Goal: Task Accomplishment & Management: Use online tool/utility

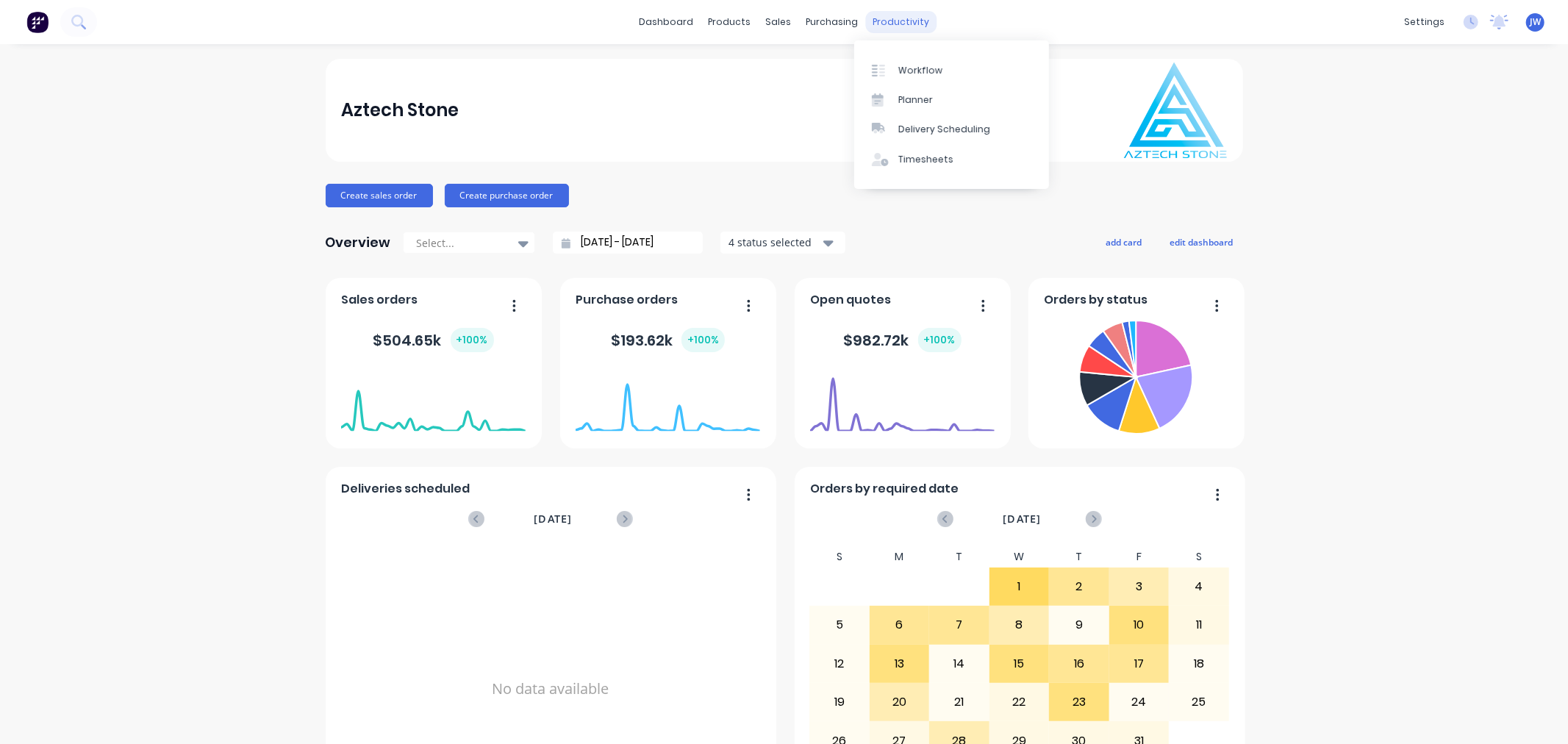
click at [899, 28] on div "productivity" at bounding box center [901, 22] width 72 height 22
click at [910, 66] on div "Workflow" at bounding box center [921, 70] width 44 height 13
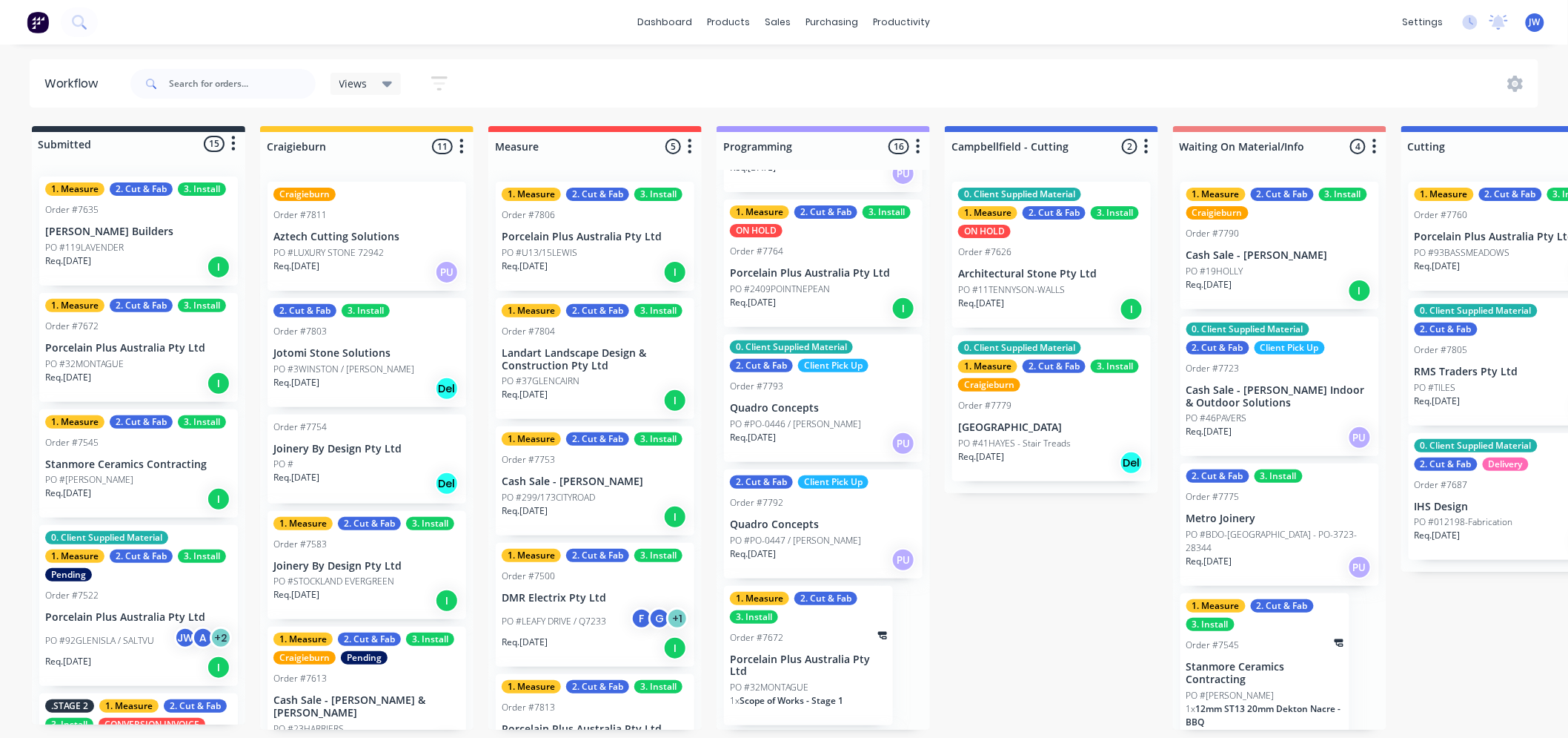
scroll to position [1554, 0]
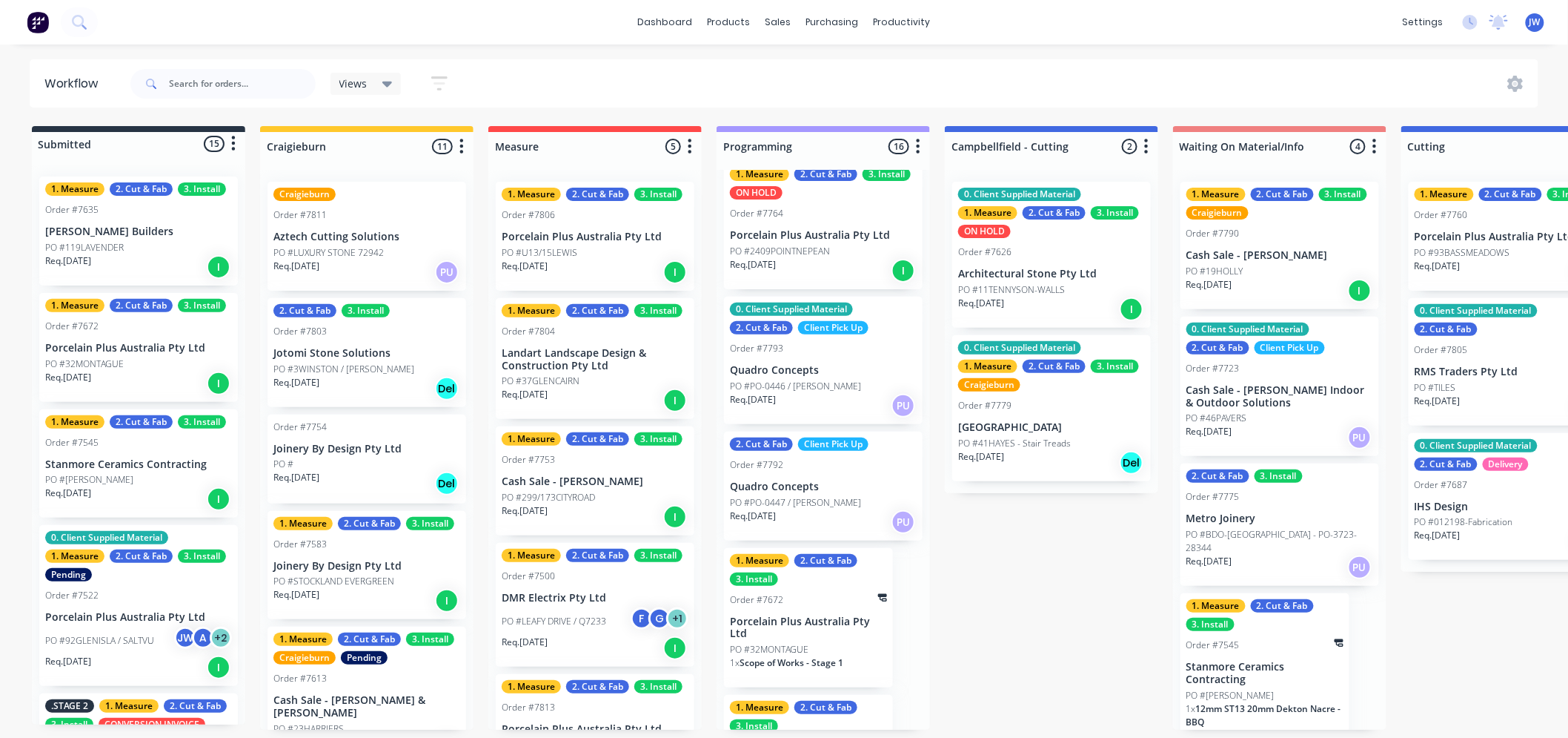
click at [819, 616] on p "Porcelain Plus Australia Pty Ltd" at bounding box center [808, 628] width 157 height 25
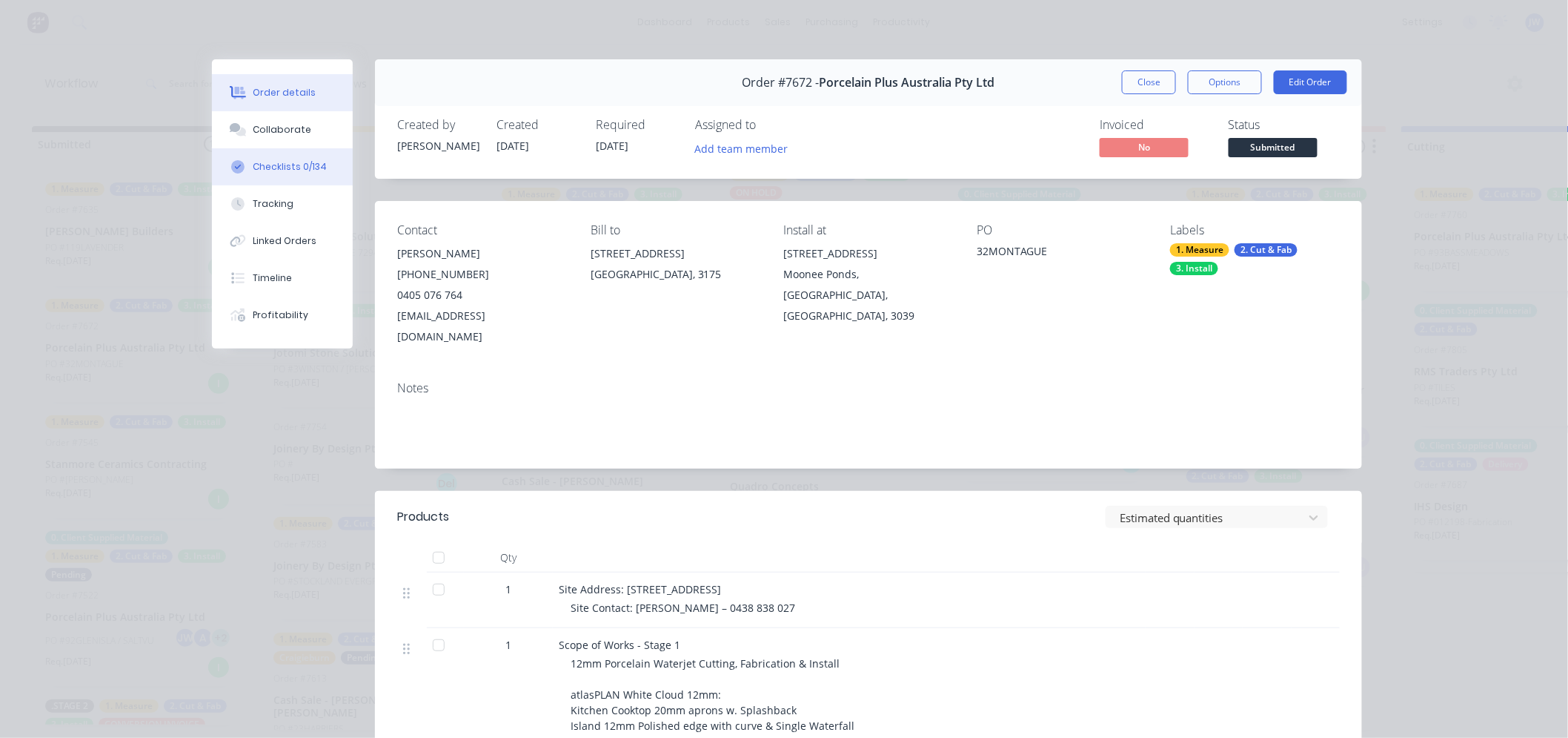
drag, startPoint x: 262, startPoint y: 131, endPoint x: 283, endPoint y: 152, distance: 29.7
click at [262, 131] on div "Collaborate" at bounding box center [283, 129] width 59 height 14
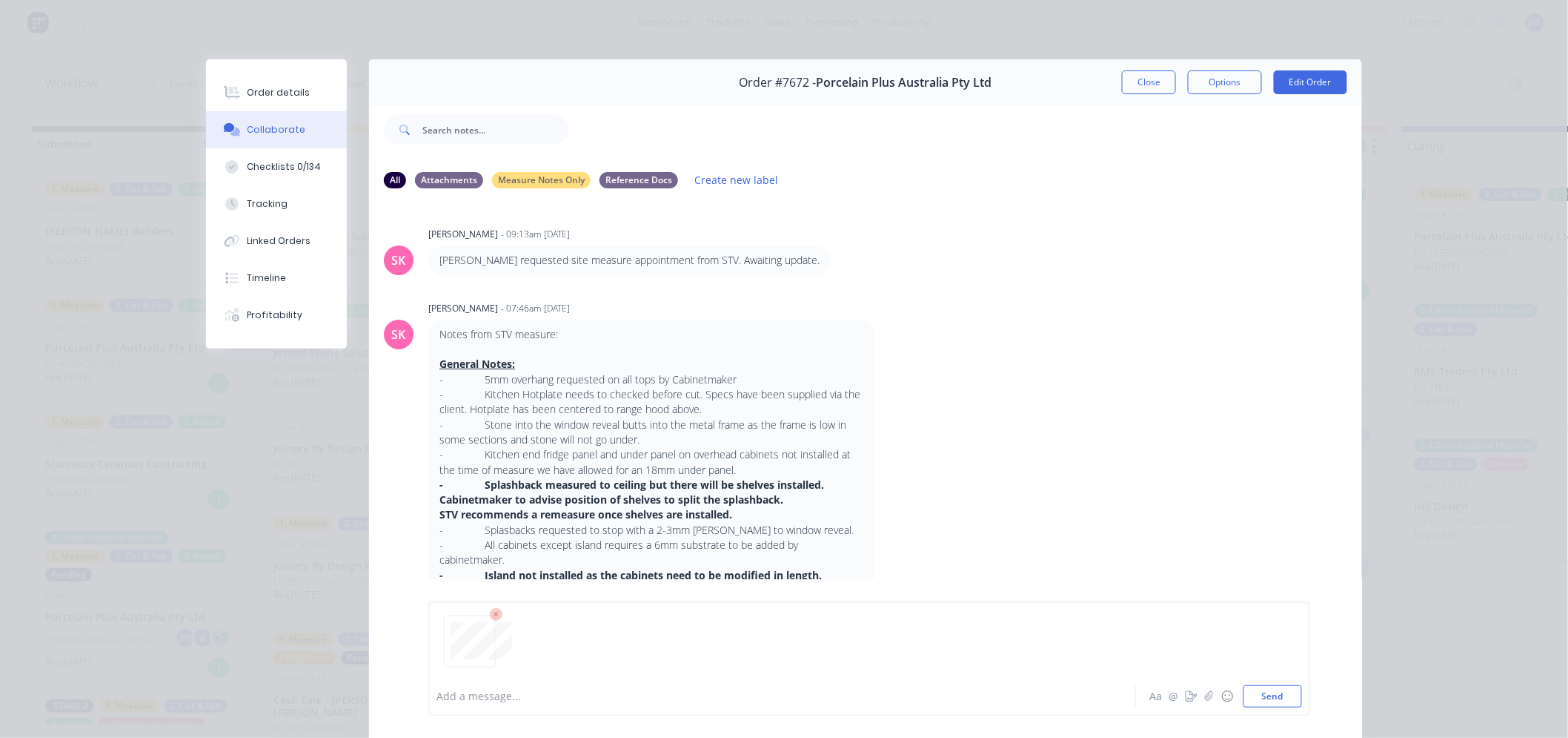
click at [493, 614] on icon at bounding box center [496, 615] width 13 height 14
click at [1273, 692] on button "Send" at bounding box center [1273, 697] width 59 height 22
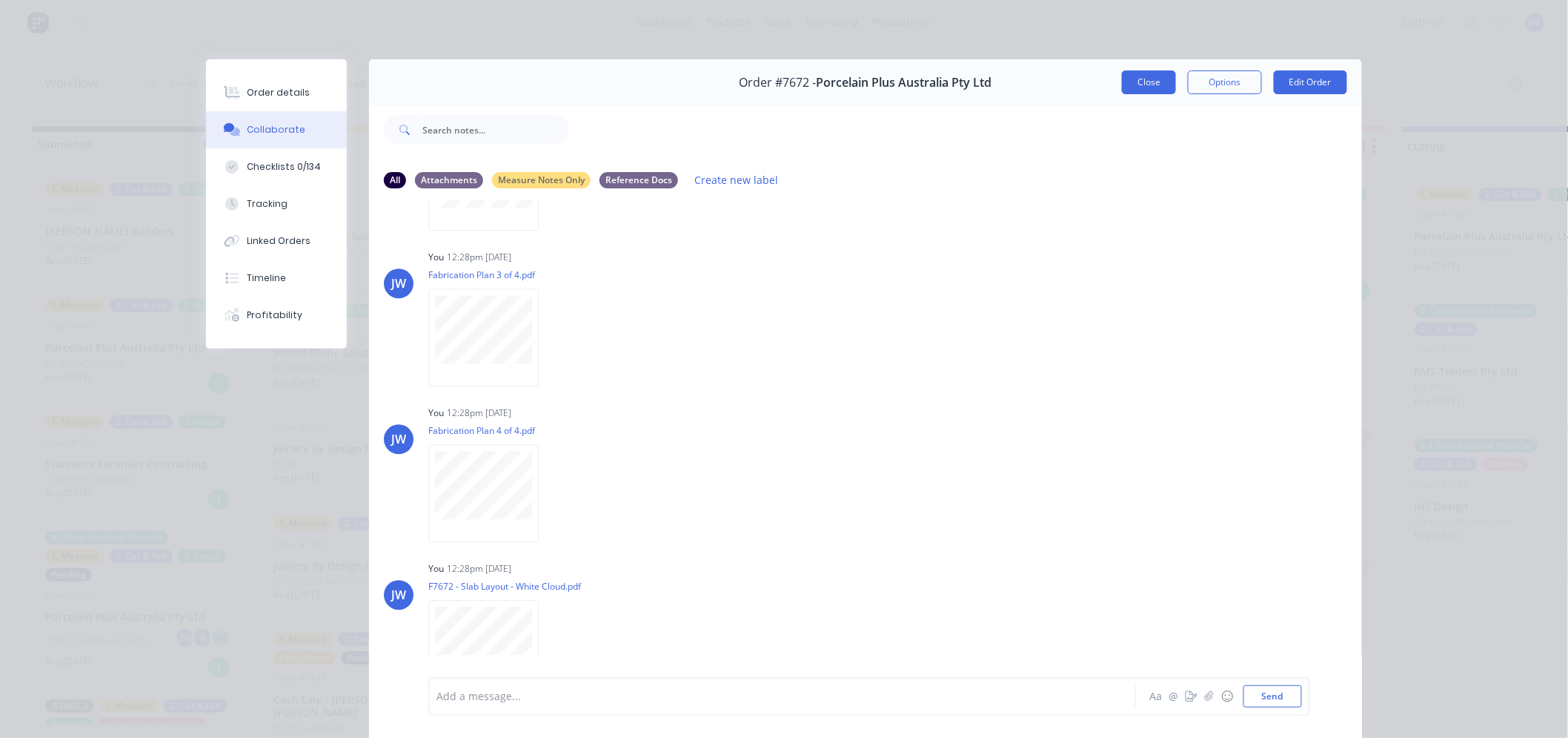
click at [1146, 83] on button "Close" at bounding box center [1149, 83] width 54 height 24
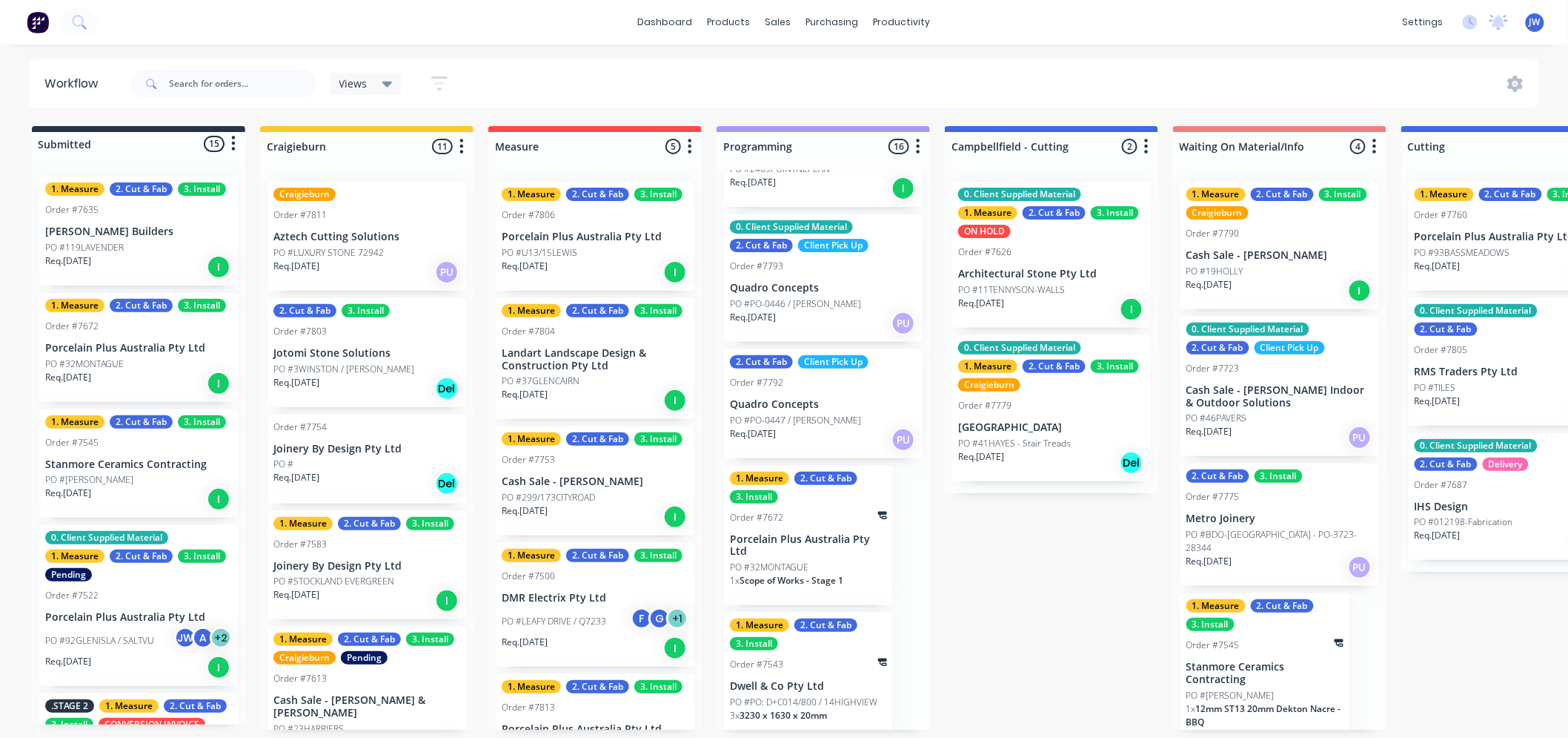
scroll to position [4, 0]
click at [798, 541] on p "Porcelain Plus Australia Pty Ltd" at bounding box center [808, 546] width 157 height 25
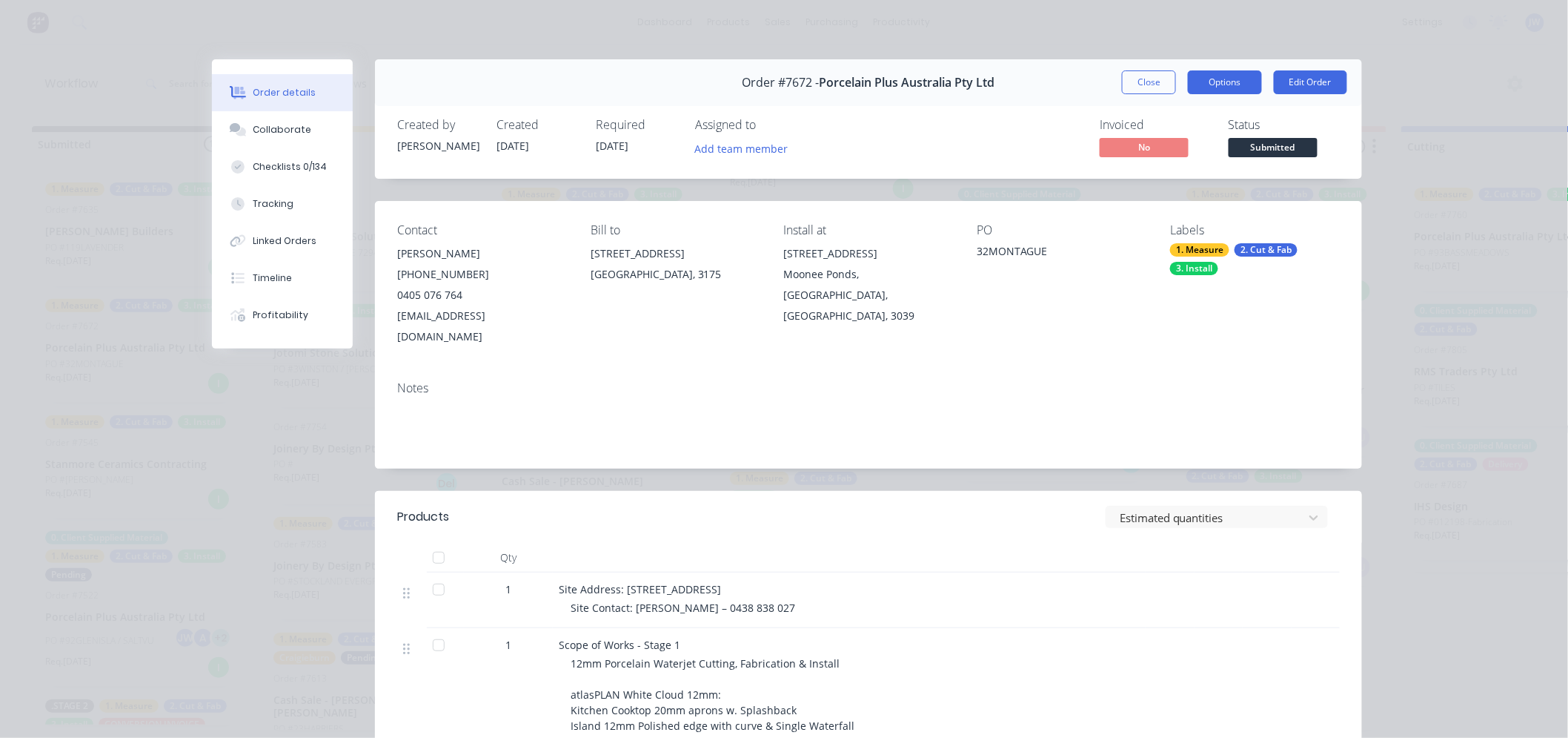
click at [1199, 71] on button "Options" at bounding box center [1224, 83] width 74 height 24
click at [1192, 153] on div "Work Order" at bounding box center [1184, 149] width 129 height 21
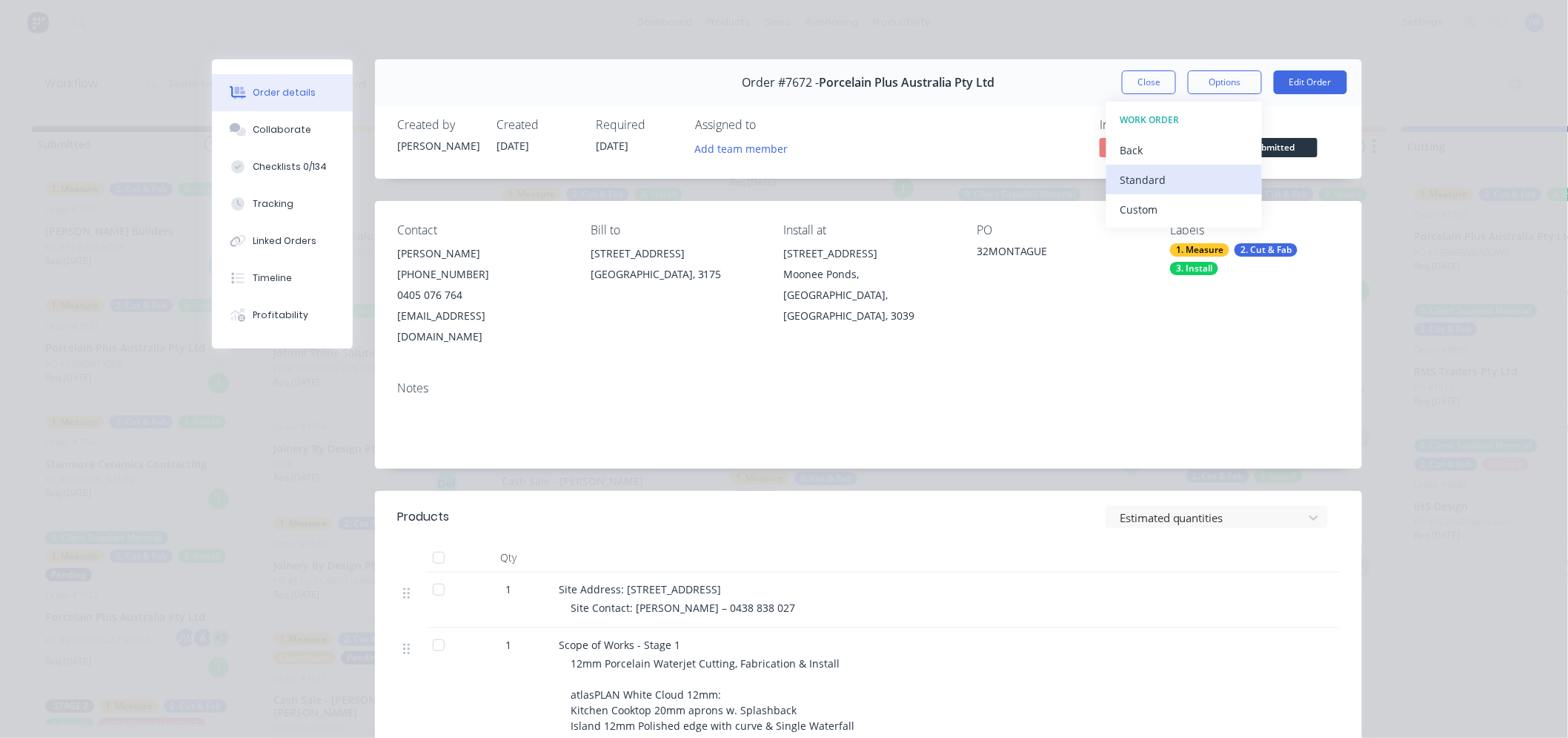
click at [1156, 187] on div "Standard" at bounding box center [1184, 180] width 129 height 21
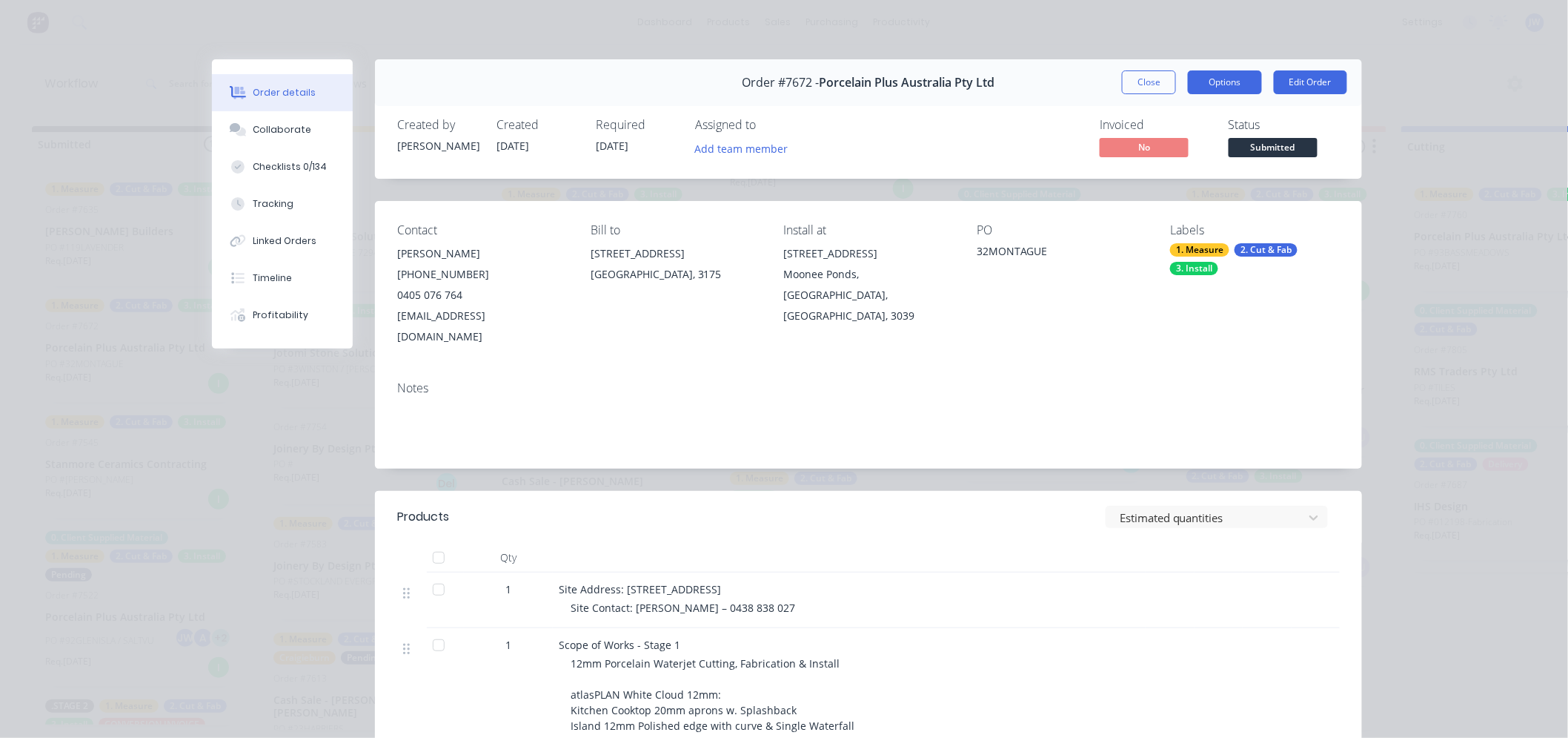
click at [1231, 86] on button "Options" at bounding box center [1224, 83] width 74 height 24
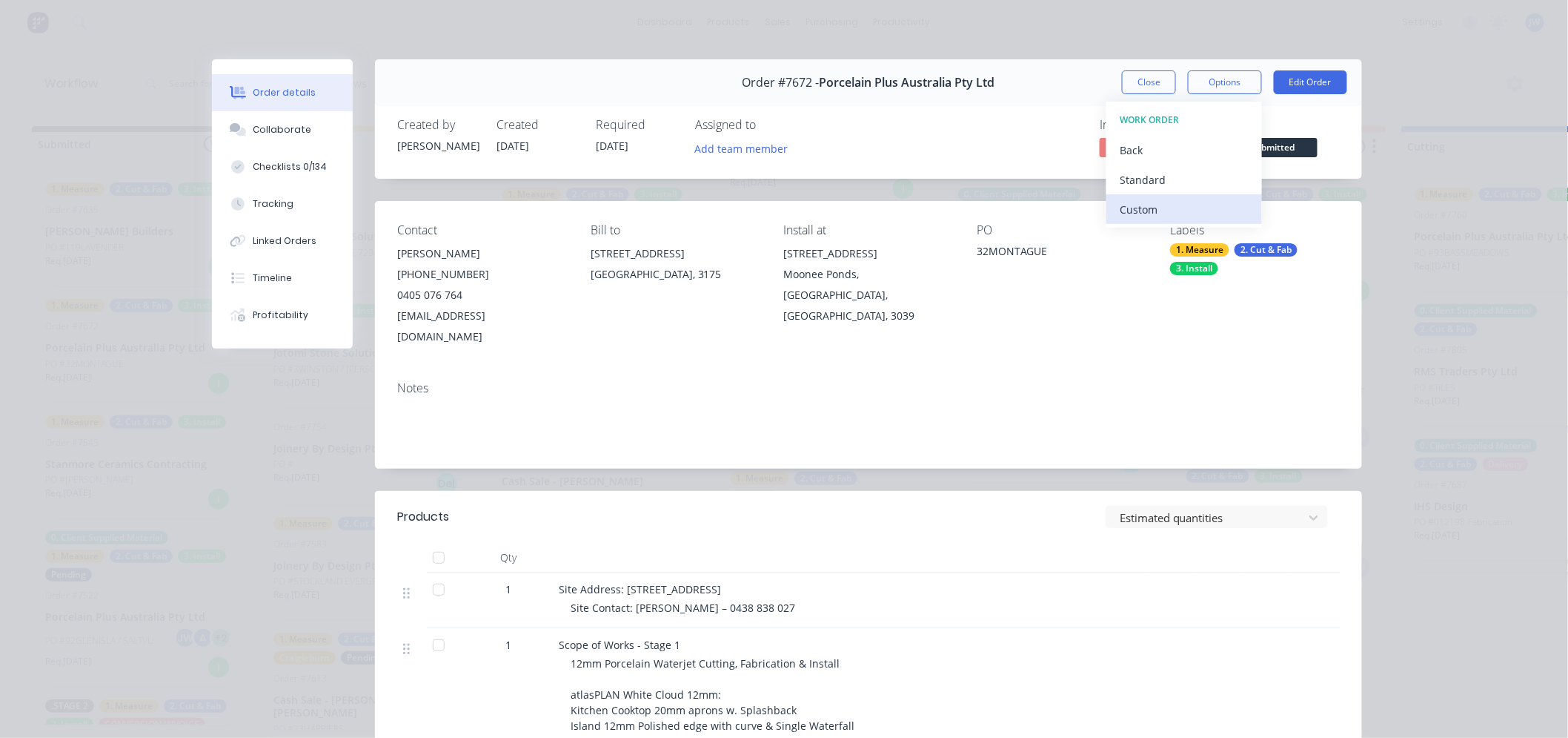
click at [1165, 204] on div "Custom" at bounding box center [1184, 209] width 129 height 21
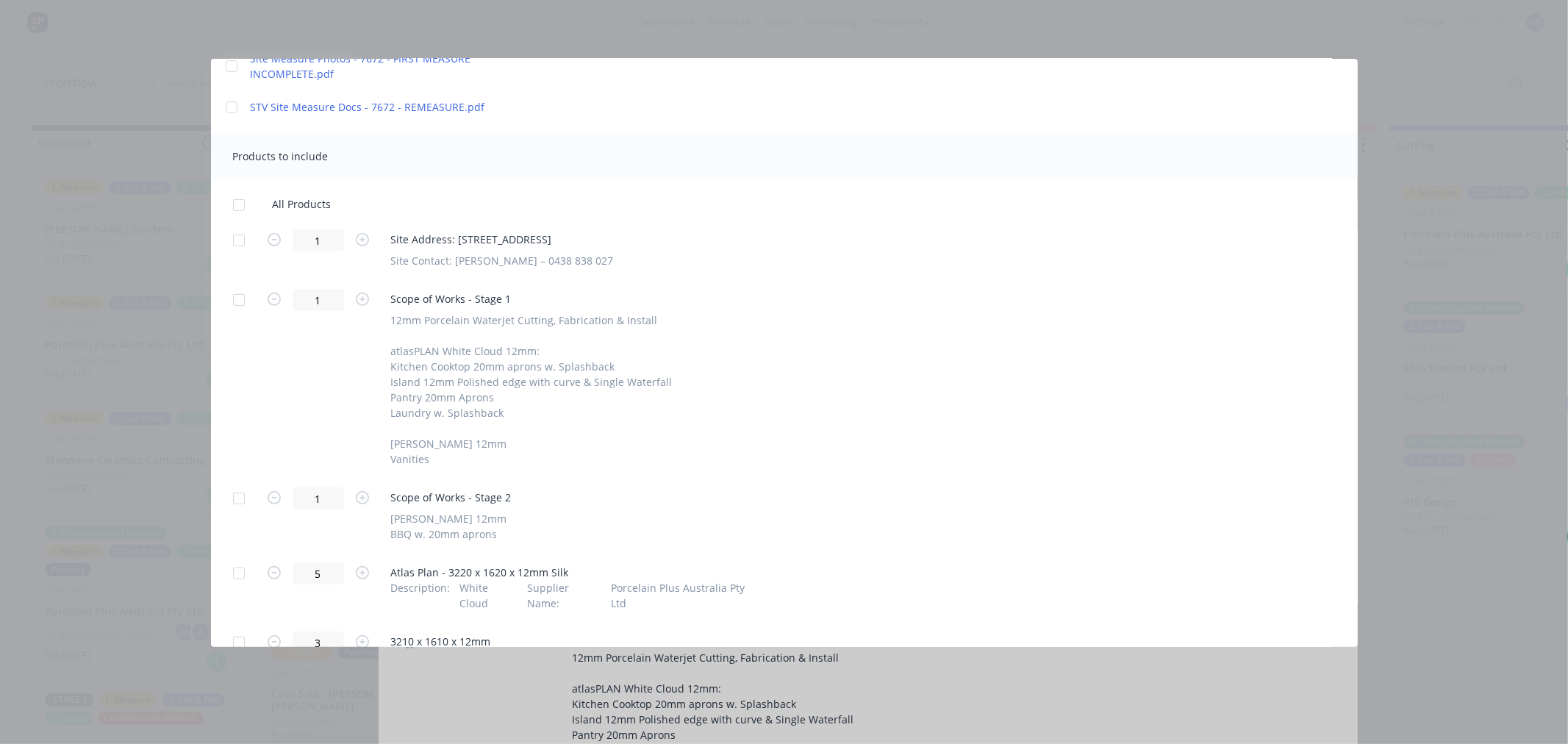
scroll to position [408, 0]
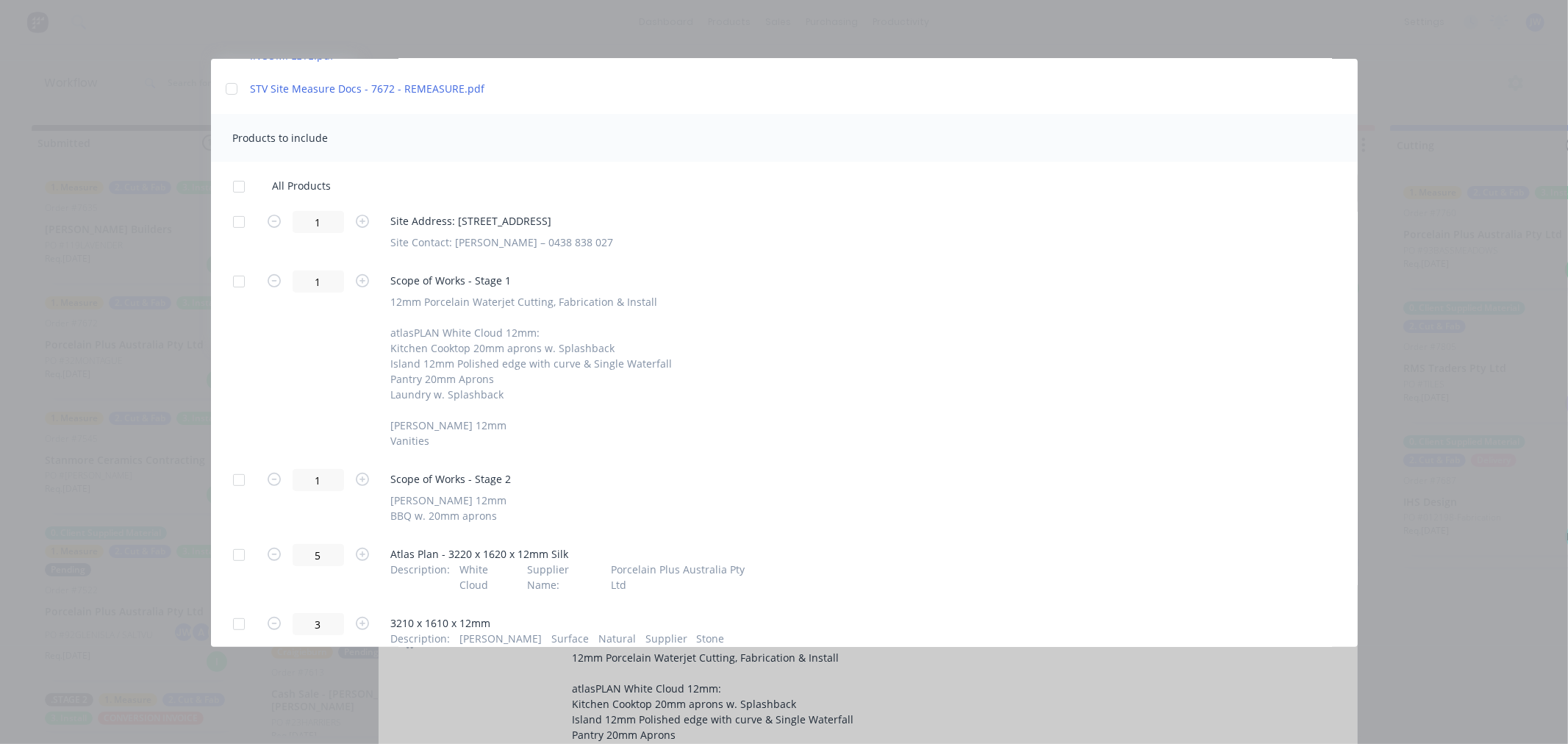
click at [243, 226] on div at bounding box center [239, 221] width 29 height 29
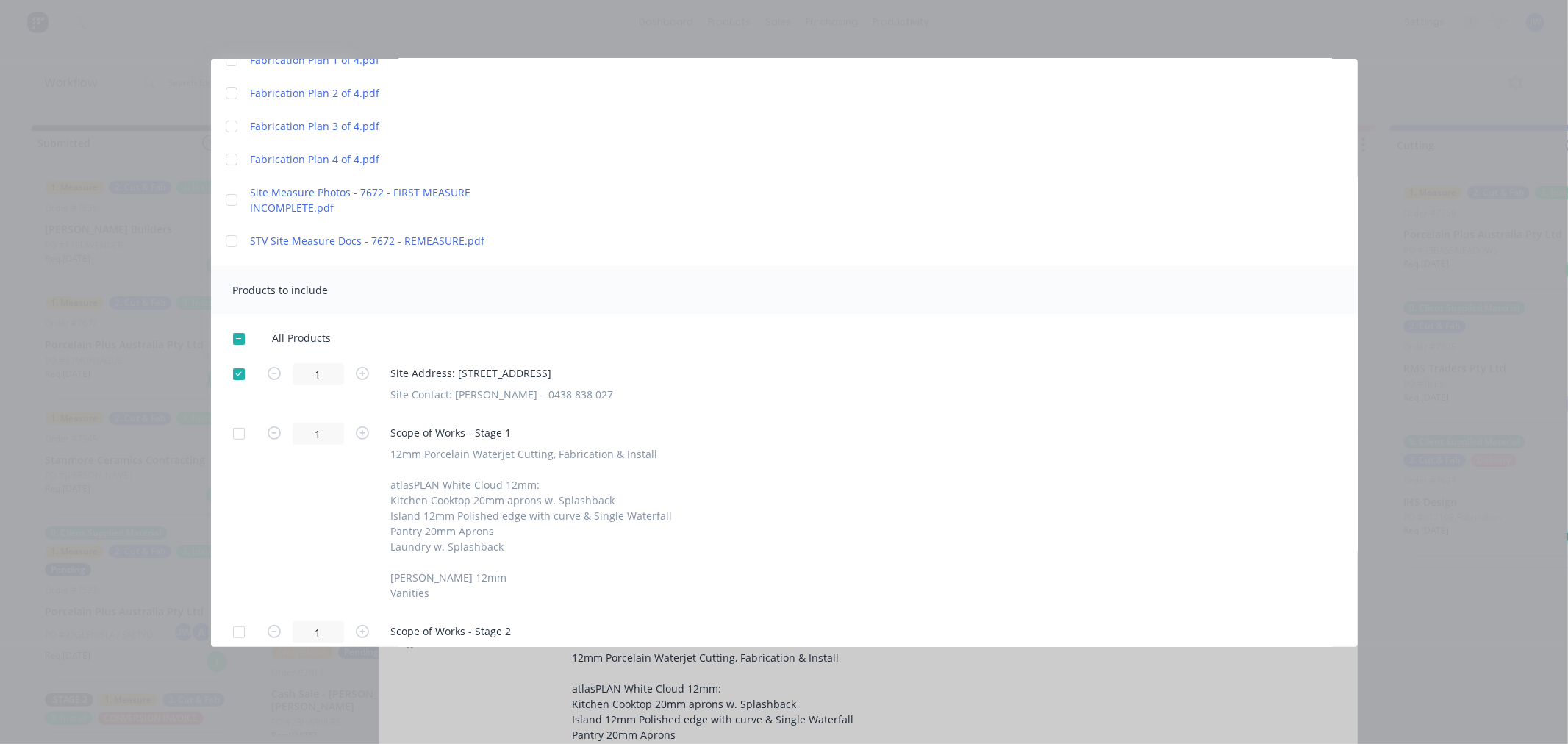
scroll to position [0, 0]
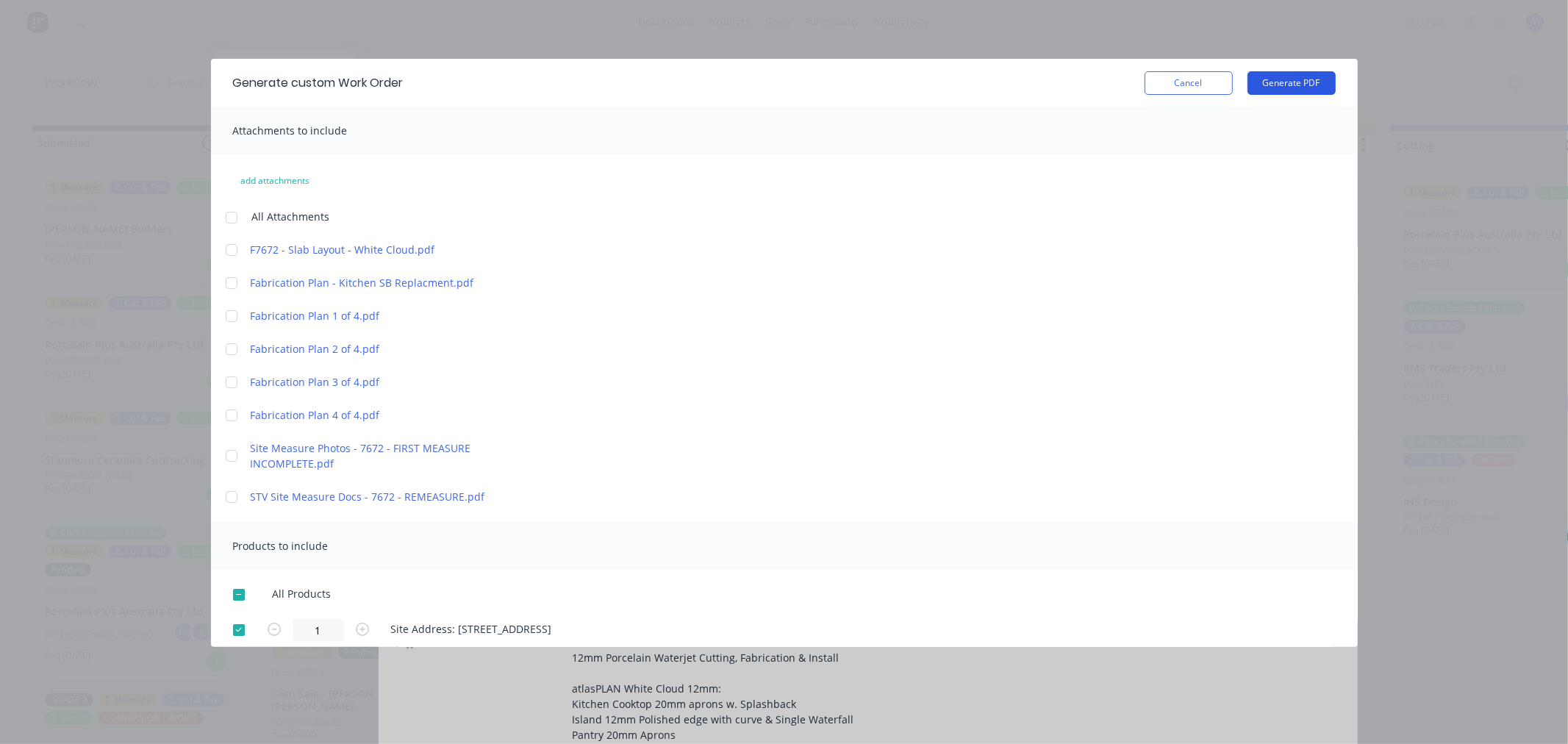
click at [1282, 80] on button "Generate PDF" at bounding box center [1292, 83] width 88 height 24
